Goal: Information Seeking & Learning: Understand process/instructions

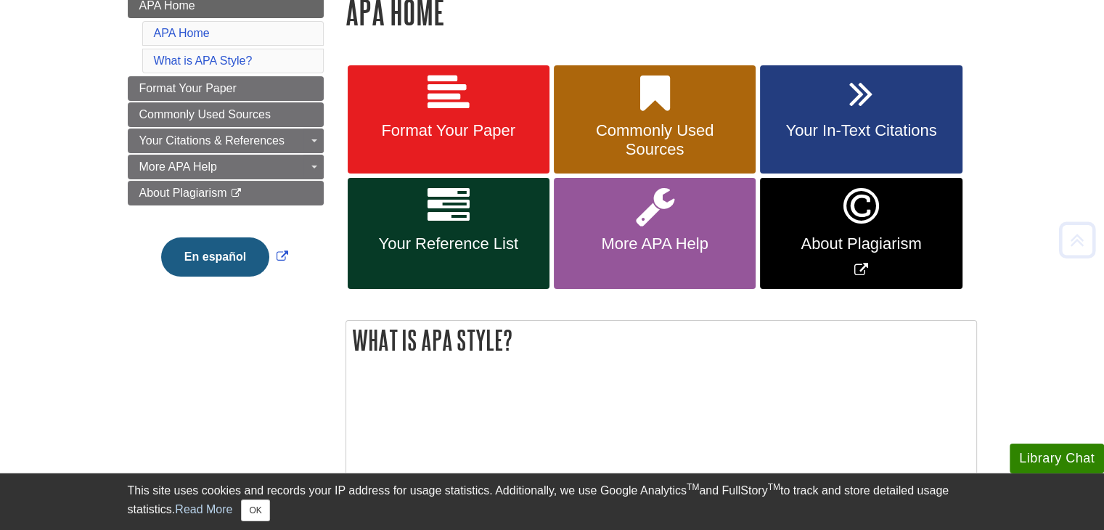
scroll to position [235, 0]
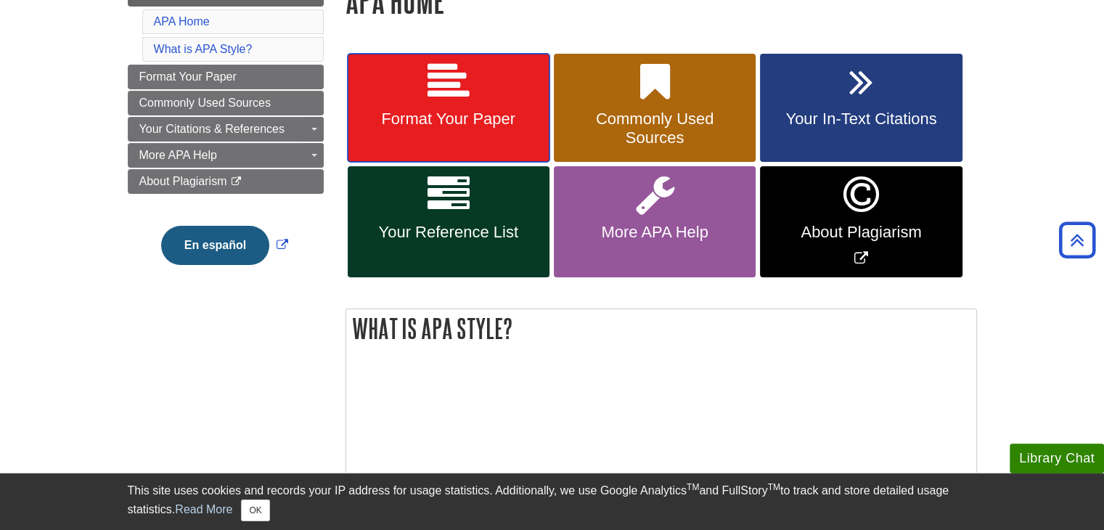
click at [456, 118] on span "Format Your Paper" at bounding box center [449, 119] width 180 height 19
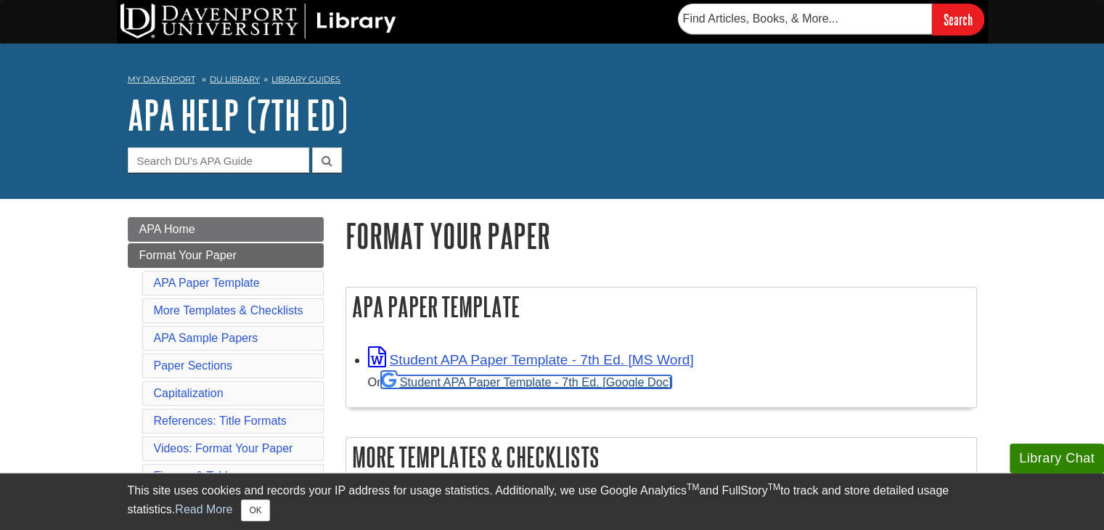
click at [552, 381] on link "Student APA Paper Template - 7th Ed. [Google Doc]" at bounding box center [526, 381] width 291 height 13
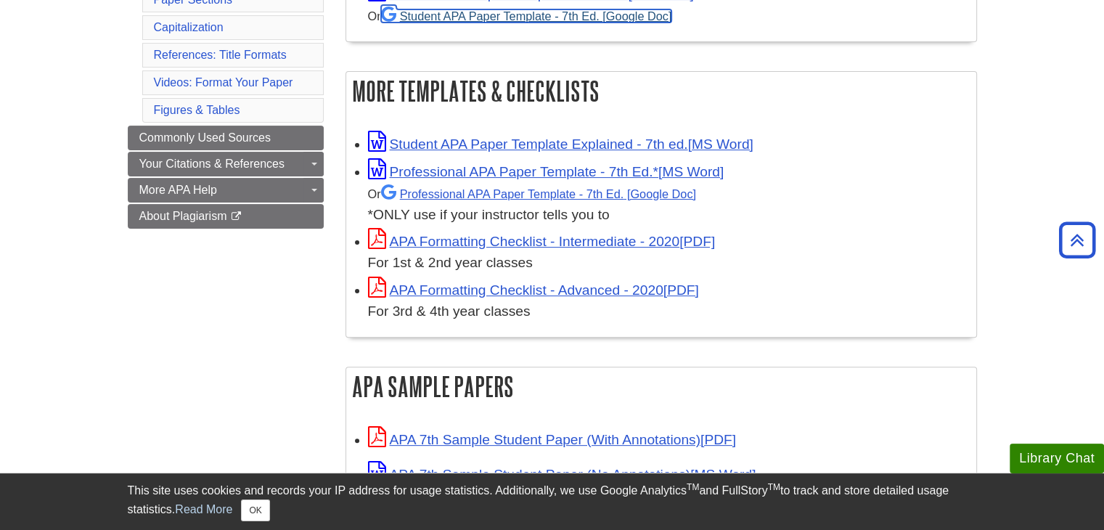
scroll to position [368, 0]
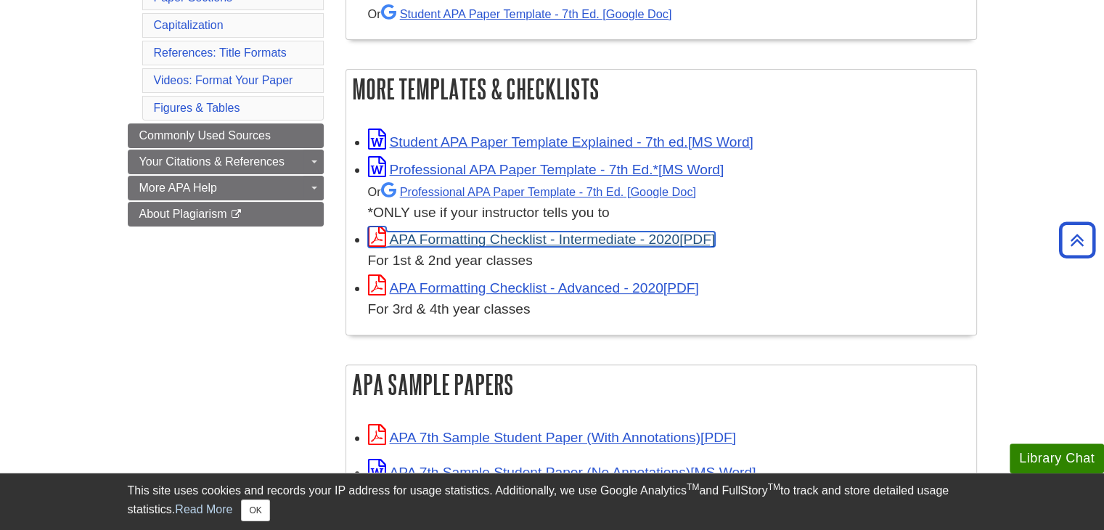
click at [686, 239] on link "APA Formatting Checklist - Intermediate - 2020" at bounding box center [542, 239] width 348 height 15
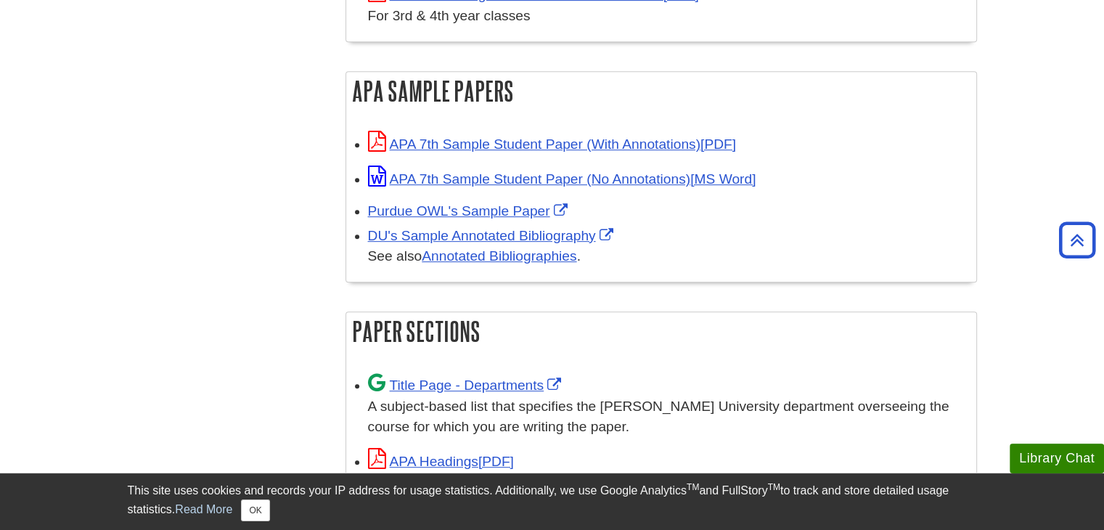
scroll to position [659, 0]
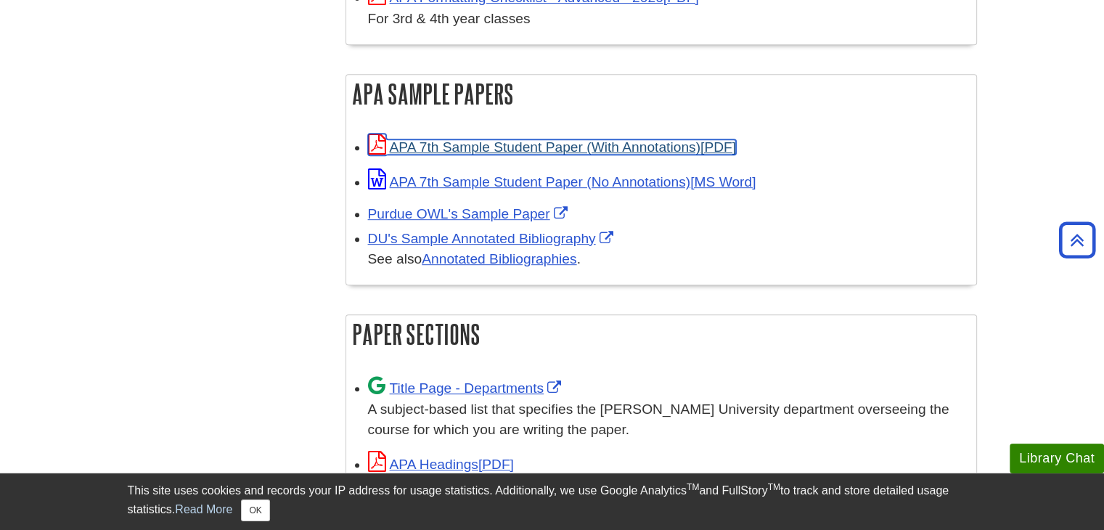
click at [726, 142] on link "APA 7th Sample Student Paper (With Annotations)" at bounding box center [552, 146] width 368 height 15
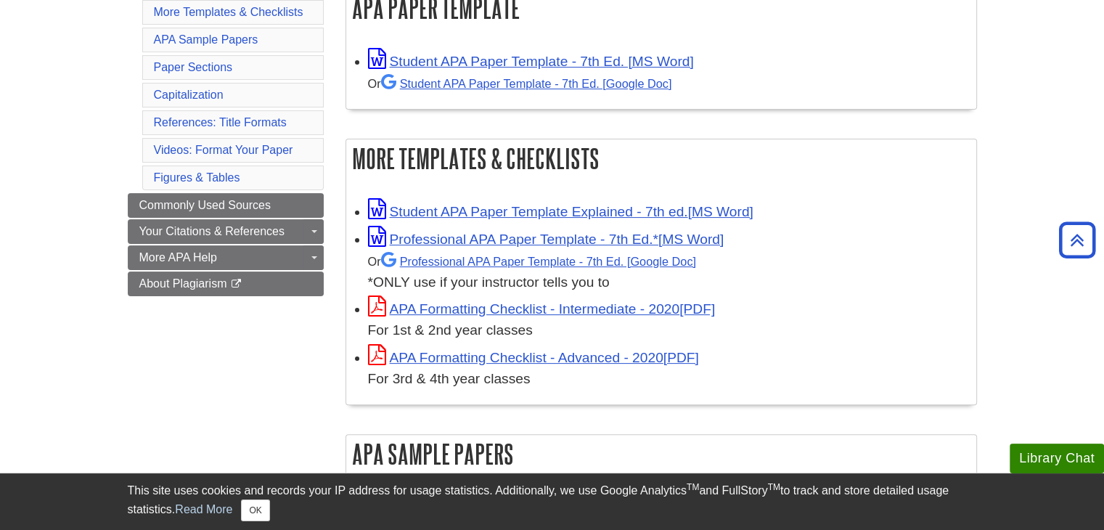
scroll to position [299, 0]
click at [693, 307] on link "APA Formatting Checklist - Intermediate - 2020" at bounding box center [542, 308] width 348 height 15
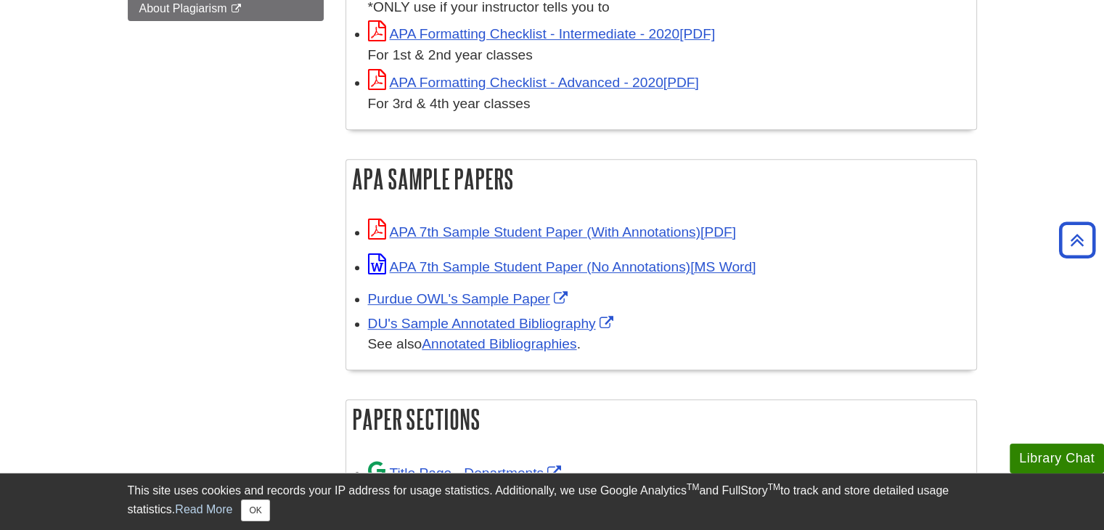
scroll to position [575, 0]
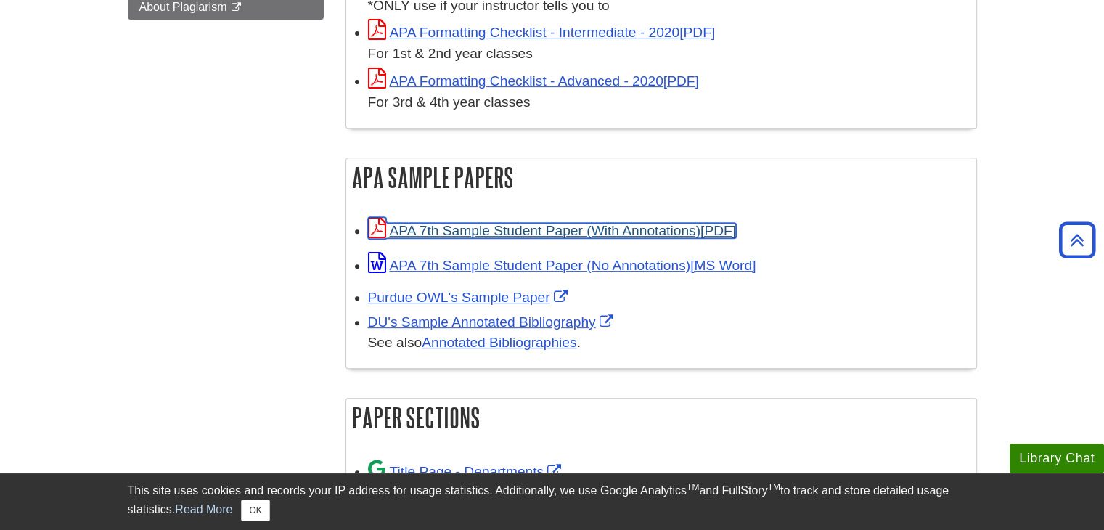
click at [664, 223] on link "APA 7th Sample Student Paper (With Annotations)" at bounding box center [552, 230] width 368 height 15
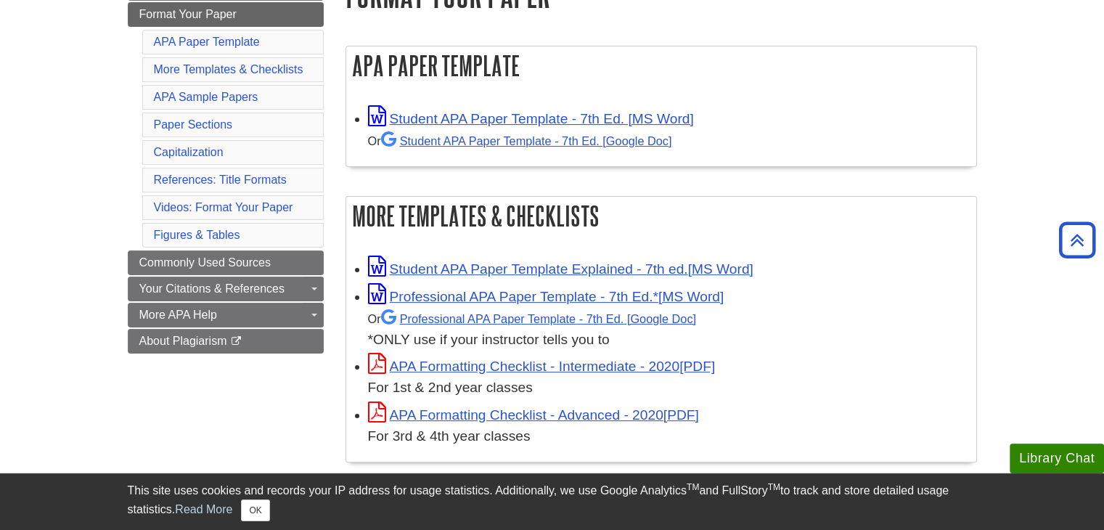
scroll to position [219, 0]
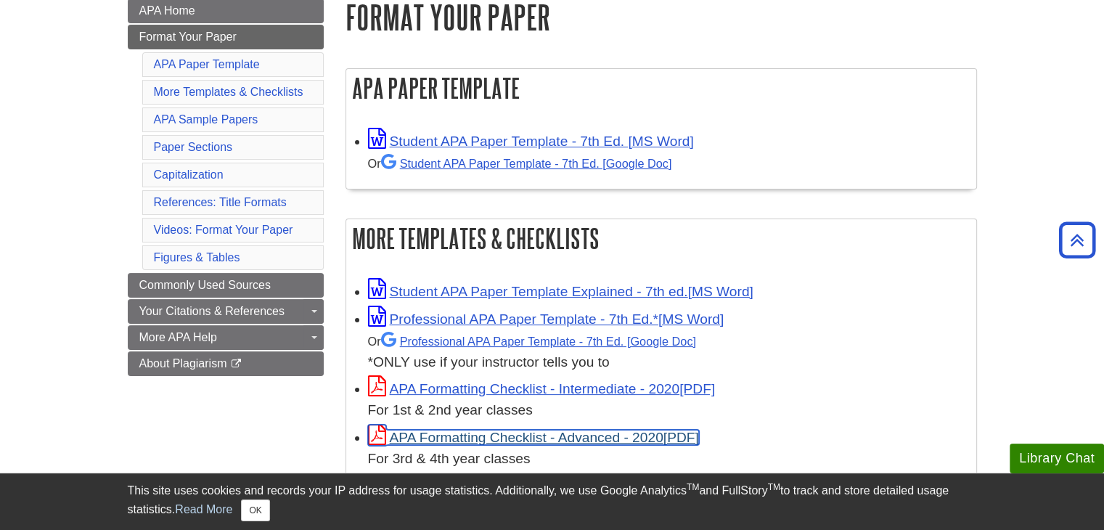
click at [612, 434] on link "APA Formatting Checklist - Advanced - 2020" at bounding box center [533, 437] width 331 height 15
